Goal: Information Seeking & Learning: Learn about a topic

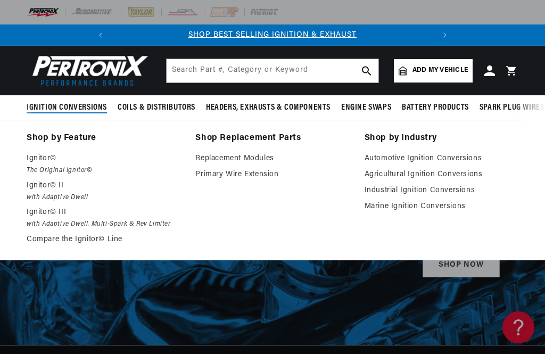
click at [55, 156] on p "Ignitor©" at bounding box center [104, 158] width 154 height 13
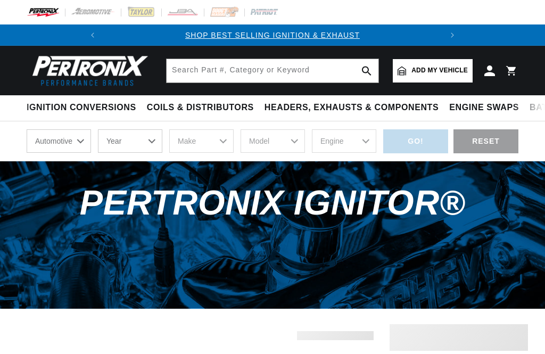
scroll to position [54, 0]
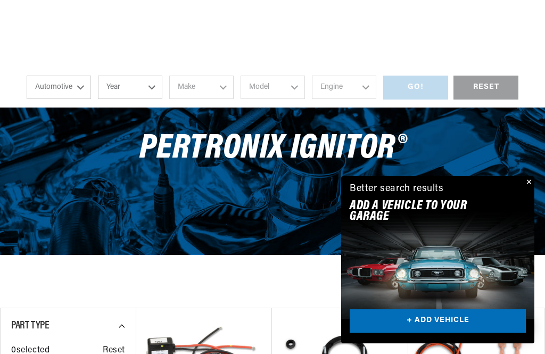
click at [527, 189] on button "Close" at bounding box center [527, 182] width 13 height 13
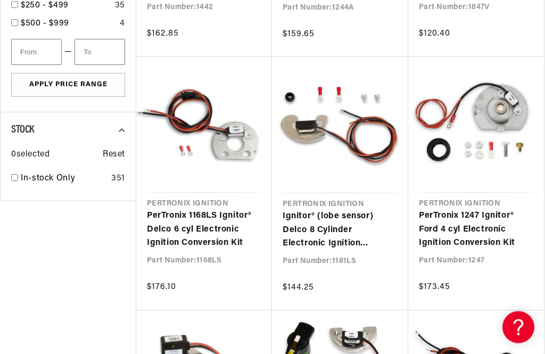
scroll to position [810, 0]
click at [342, 229] on link "Ignitor® (lobe sensor) Delco 8 Cylinder Electronic Ignition Conversion Kit" at bounding box center [339, 230] width 115 height 41
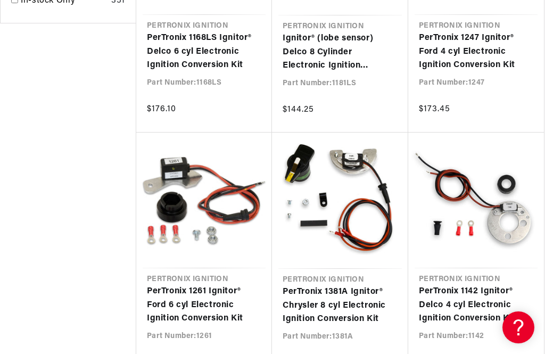
scroll to position [1016, 0]
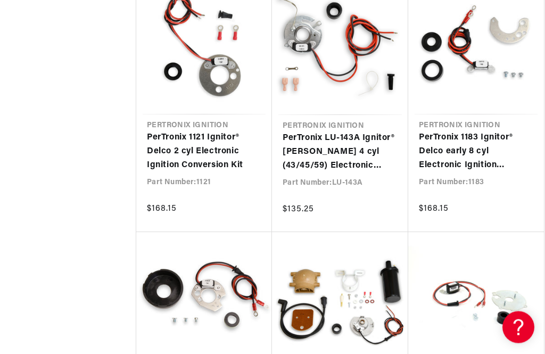
scroll to position [1900, 0]
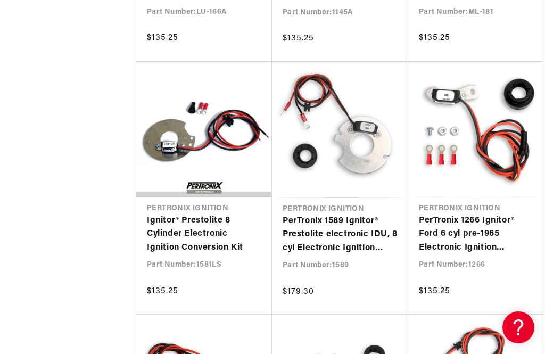
click at [355, 217] on link "PerTronix 1589 Ignitor® Prestolite electronic IDU, 8 cyl Electronic Ignition Co…" at bounding box center [339, 234] width 115 height 41
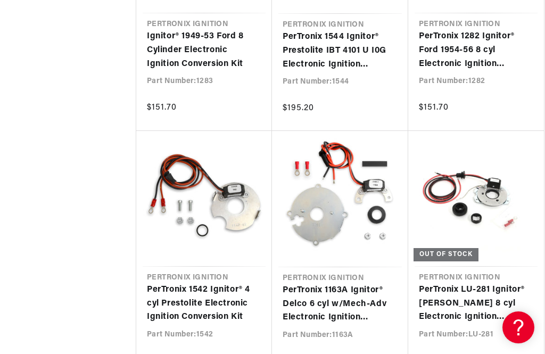
scroll to position [3035, 0]
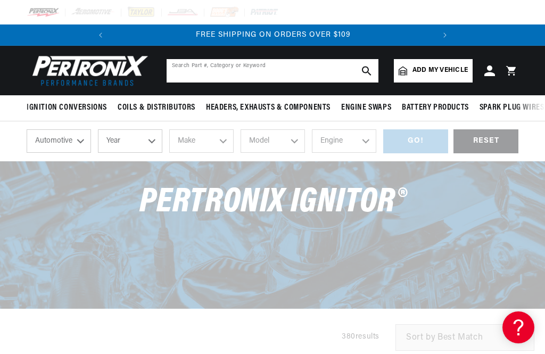
click at [283, 61] on input "text" at bounding box center [272, 70] width 212 height 23
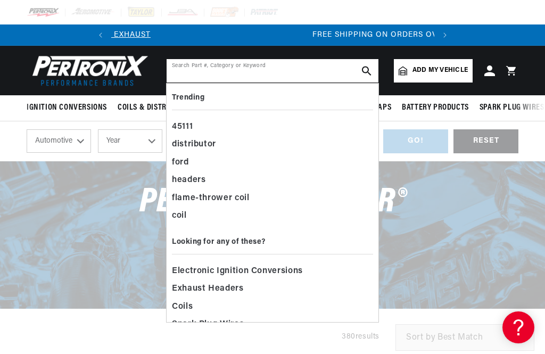
scroll to position [0, 49]
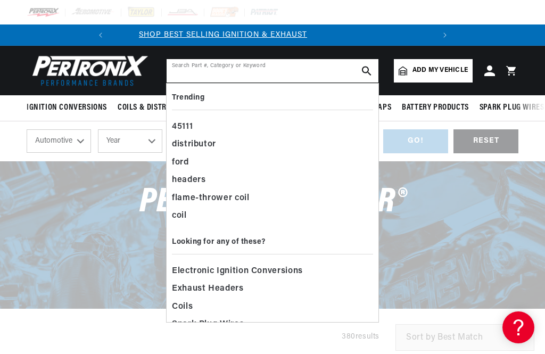
click at [298, 71] on input "text" at bounding box center [272, 70] width 212 height 23
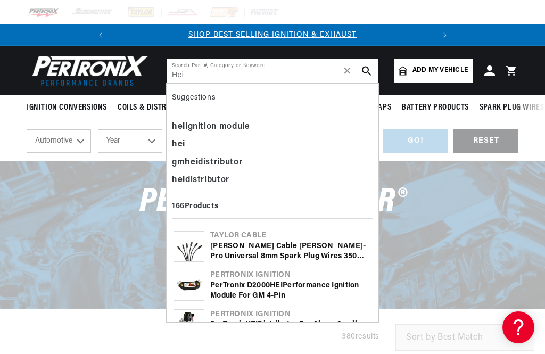
type input "Hei"
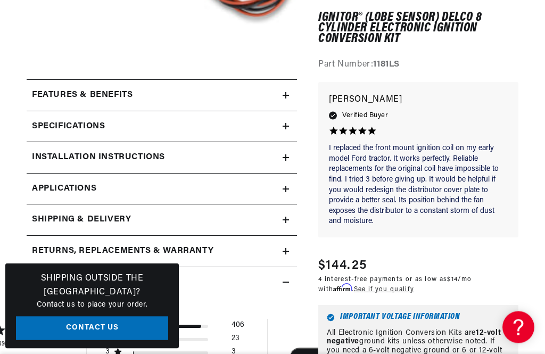
scroll to position [321, 0]
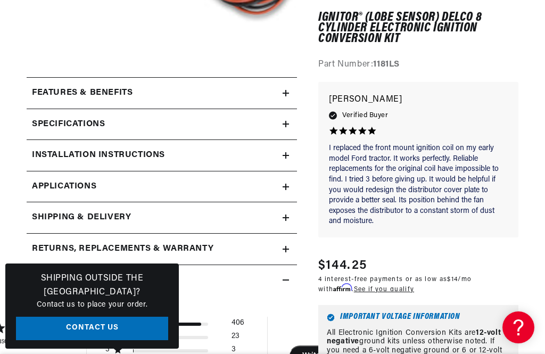
click at [289, 154] on summary "Installation instructions" at bounding box center [162, 155] width 270 height 31
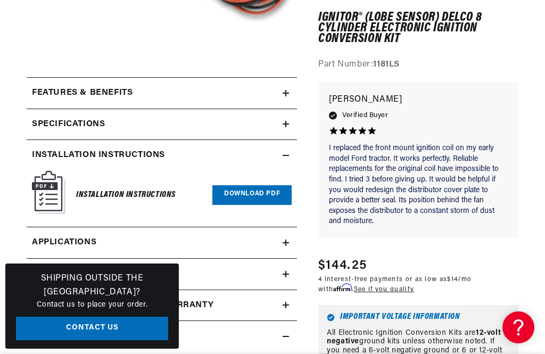
scroll to position [0, 0]
click at [258, 195] on link "Download PDF" at bounding box center [251, 195] width 79 height 20
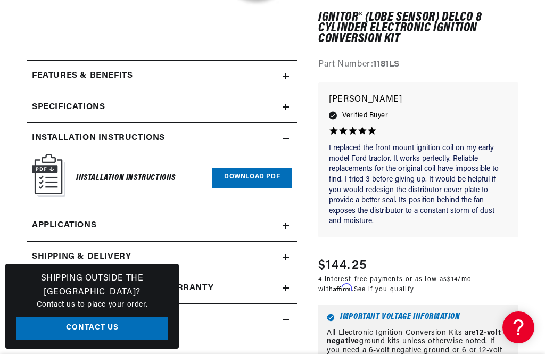
scroll to position [0, 322]
click at [282, 230] on link "Applications" at bounding box center [162, 225] width 270 height 31
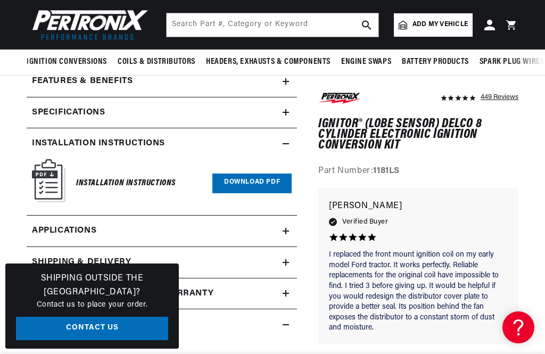
scroll to position [332, 0]
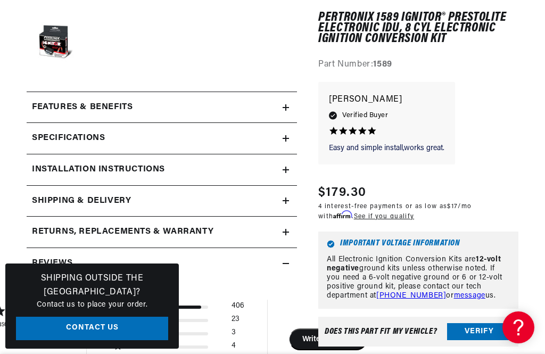
click at [279, 140] on div "Specifications" at bounding box center [155, 138] width 256 height 14
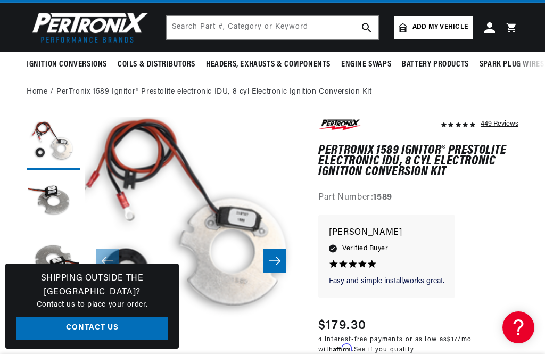
scroll to position [1, 0]
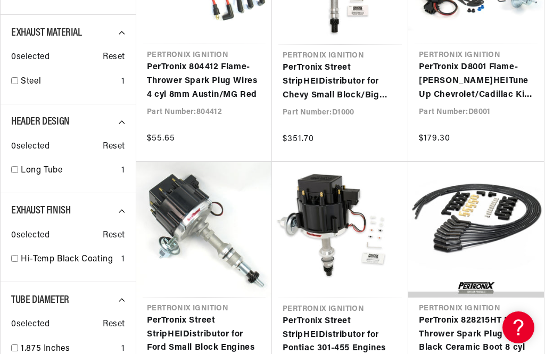
scroll to position [844, 0]
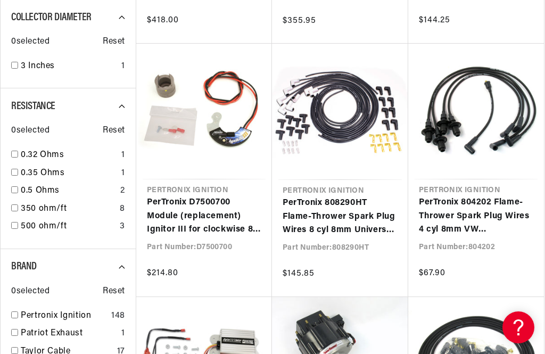
scroll to position [0, 109]
click at [191, 218] on link "PerTronix D7500700 Module (replacement) Ignitor III for clockwise 8 Cylinder Fl…" at bounding box center [204, 216] width 114 height 41
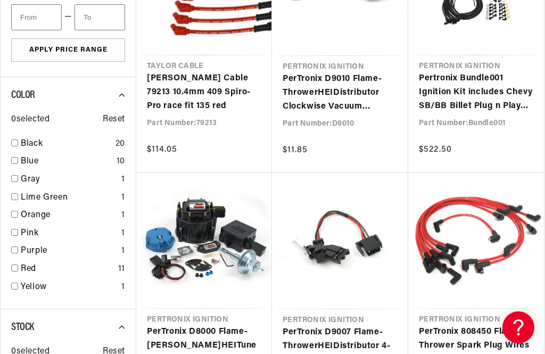
scroll to position [1844, 0]
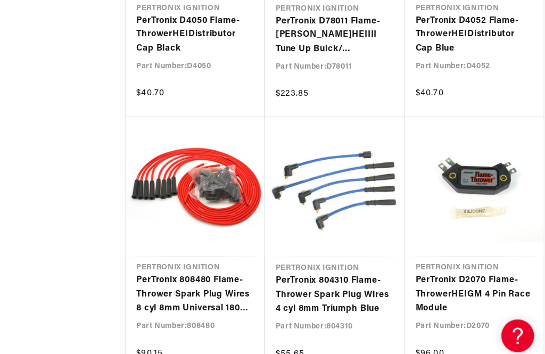
scroll to position [2883, 0]
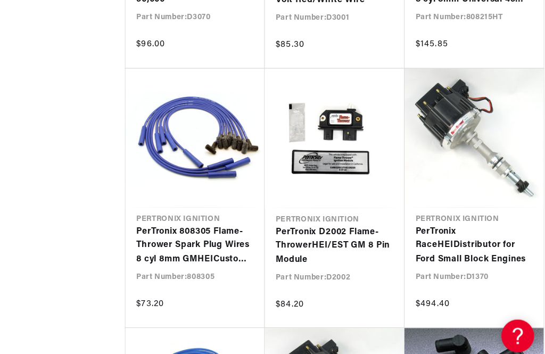
click at [419, 260] on link "PerTronix Race HEI Distributor for Ford Small Block Engines" at bounding box center [476, 239] width 114 height 41
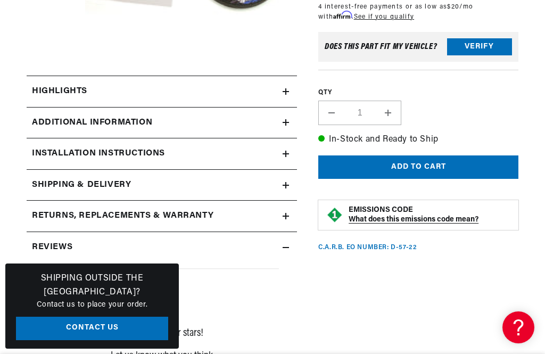
click at [280, 93] on div "Highlights" at bounding box center [155, 92] width 256 height 14
